Goal: Task Accomplishment & Management: Manage account settings

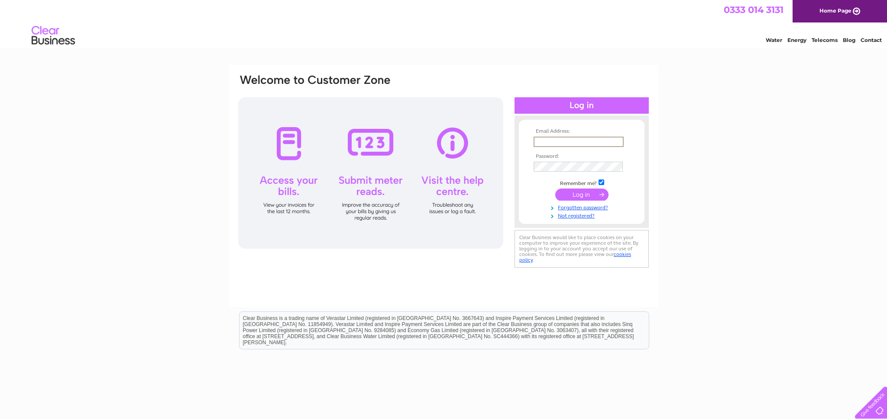
type input "kintyrephoto@btinternet.com"
click at [583, 194] on input "submit" at bounding box center [581, 195] width 53 height 12
click at [583, 193] on input "submit" at bounding box center [581, 194] width 53 height 12
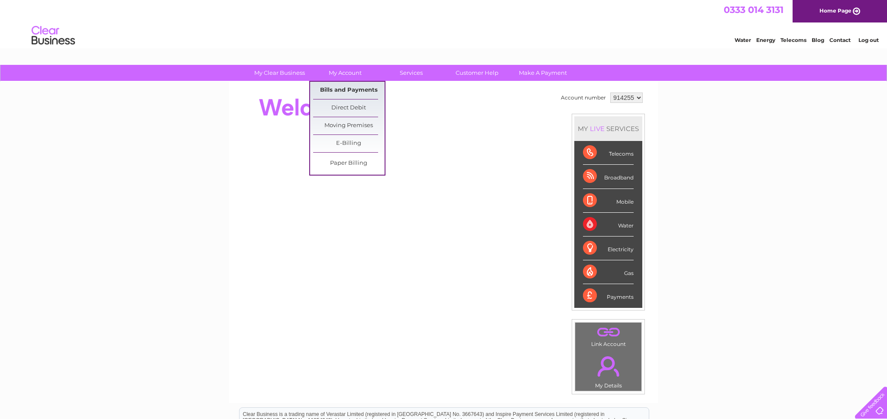
click at [351, 90] on link "Bills and Payments" at bounding box center [348, 90] width 71 height 17
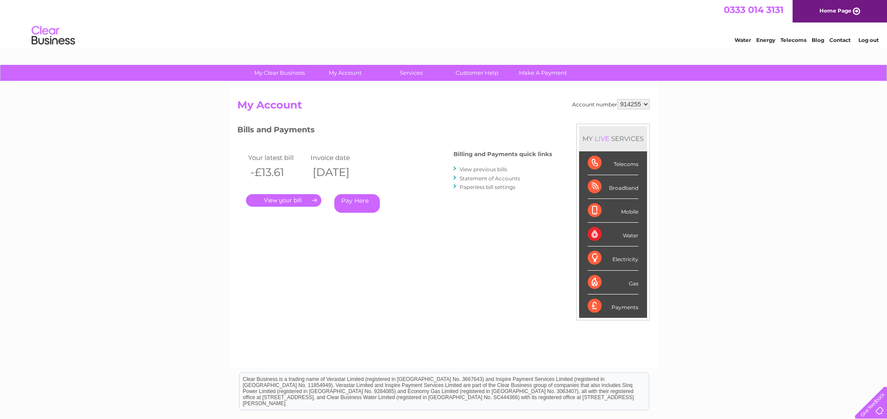
click at [496, 178] on link "Statement of Accounts" at bounding box center [489, 178] width 61 height 6
